Goal: Task Accomplishment & Management: Complete application form

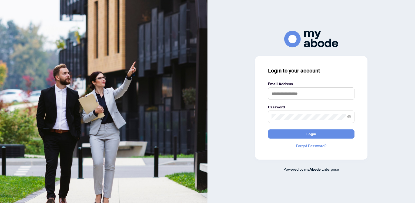
click at [0, 203] on nordpass-portal at bounding box center [0, 203] width 0 height 0
type input "**********"
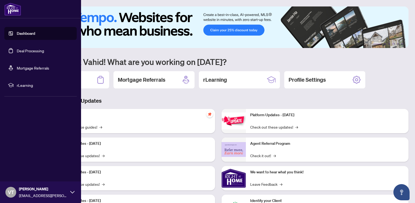
click at [17, 51] on link "Deal Processing" at bounding box center [30, 50] width 27 height 5
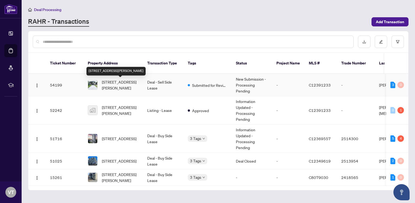
click at [112, 85] on span "[STREET_ADDRESS][PERSON_NAME]" at bounding box center [120, 85] width 37 height 12
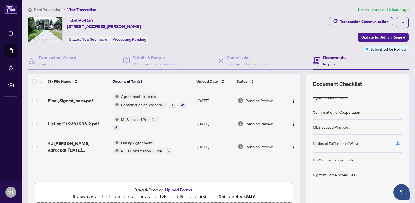
click at [180, 189] on button "Upload Forms" at bounding box center [178, 190] width 31 height 7
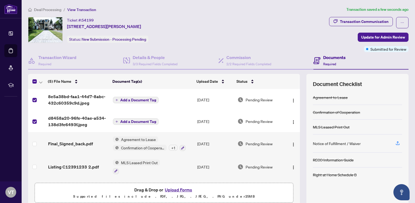
click at [143, 98] on span "Add a Document Tag" at bounding box center [138, 100] width 36 height 4
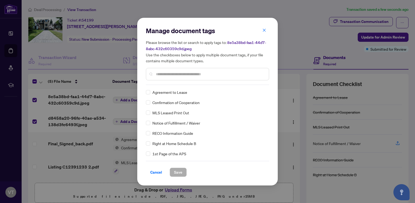
click at [162, 75] on input "text" at bounding box center [210, 74] width 109 height 6
type input "****"
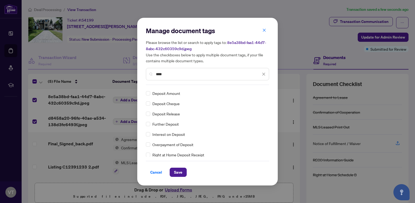
scroll to position [30, 0]
click at [176, 171] on span "Save" at bounding box center [178, 172] width 8 height 9
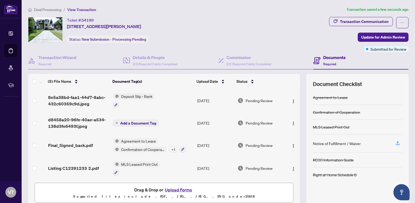
click at [129, 122] on span "Add a Document Tag" at bounding box center [138, 124] width 36 height 4
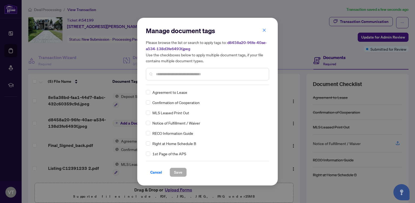
click at [163, 77] on input "text" at bounding box center [210, 74] width 109 height 6
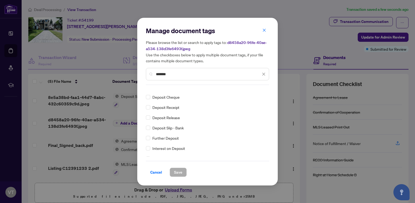
scroll to position [16, 0]
type input "*******"
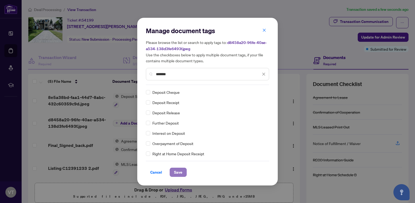
click at [176, 172] on span "Save" at bounding box center [178, 172] width 8 height 9
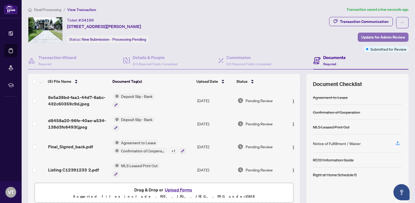
click at [384, 35] on span "Update for Admin Review" at bounding box center [383, 37] width 44 height 9
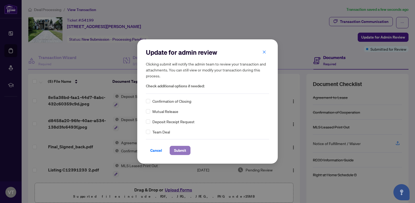
click at [178, 149] on span "Submit" at bounding box center [180, 150] width 12 height 9
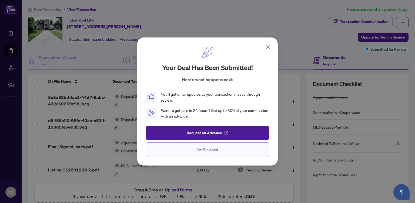
click at [201, 149] on span "I'm Finished" at bounding box center [207, 150] width 21 height 9
